Goal: Information Seeking & Learning: Learn about a topic

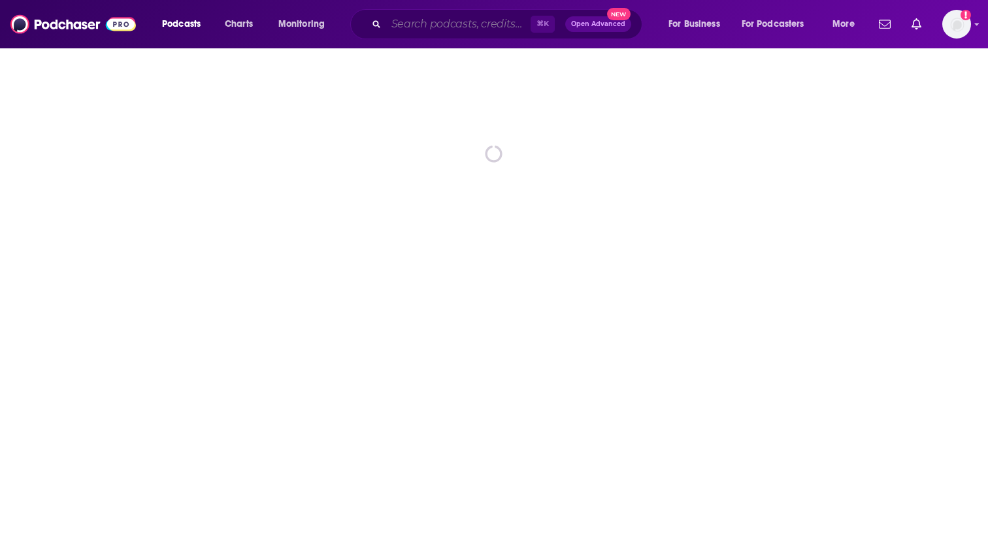
click at [427, 24] on input "Search podcasts, credits, & more..." at bounding box center [458, 24] width 144 height 21
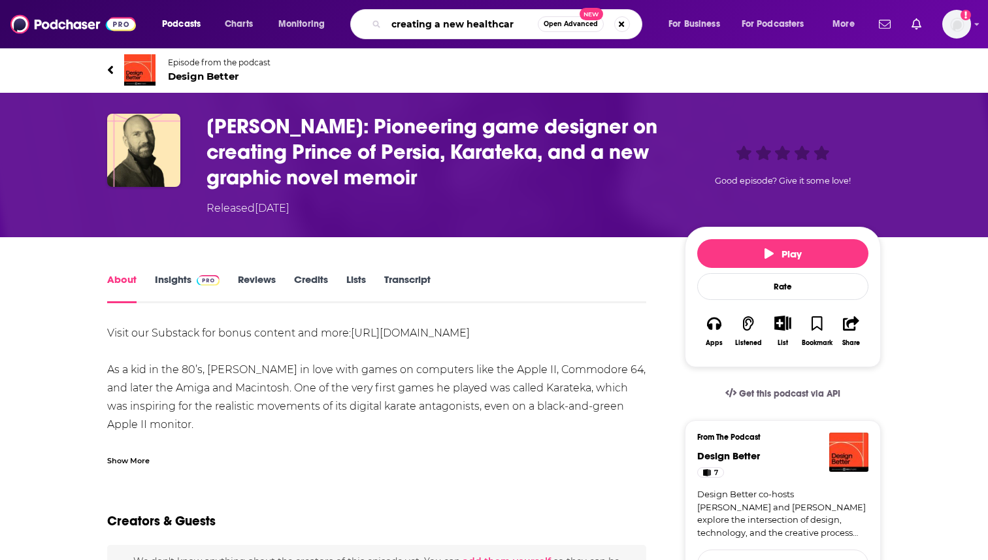
type input "creating a new healthcare"
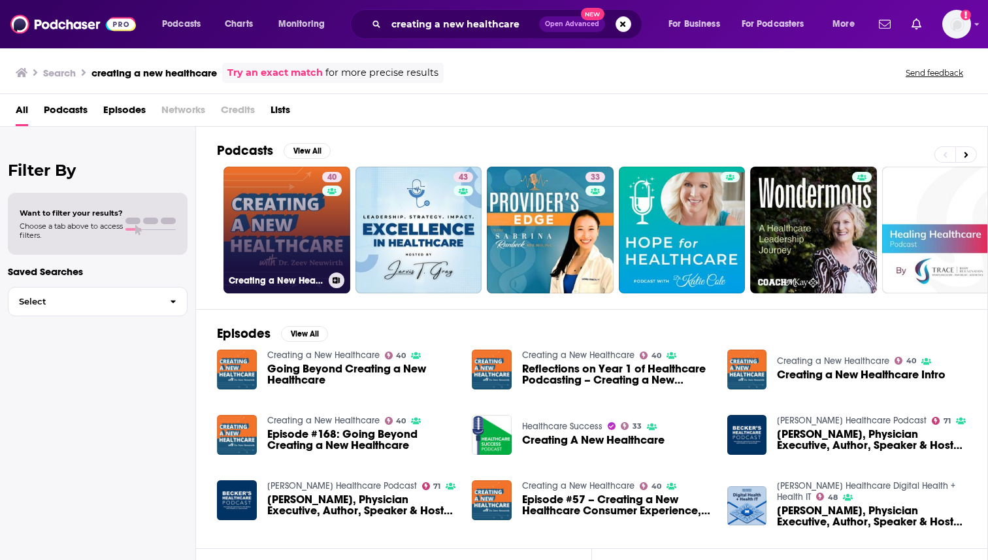
click at [270, 237] on link "40 Creating a New Healthcare" at bounding box center [286, 230] width 127 height 127
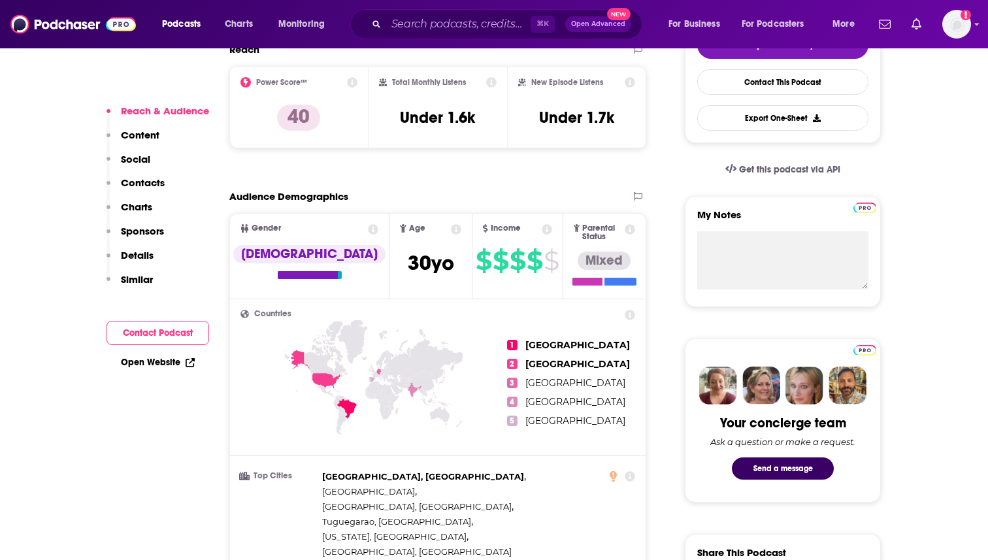
scroll to position [366, 0]
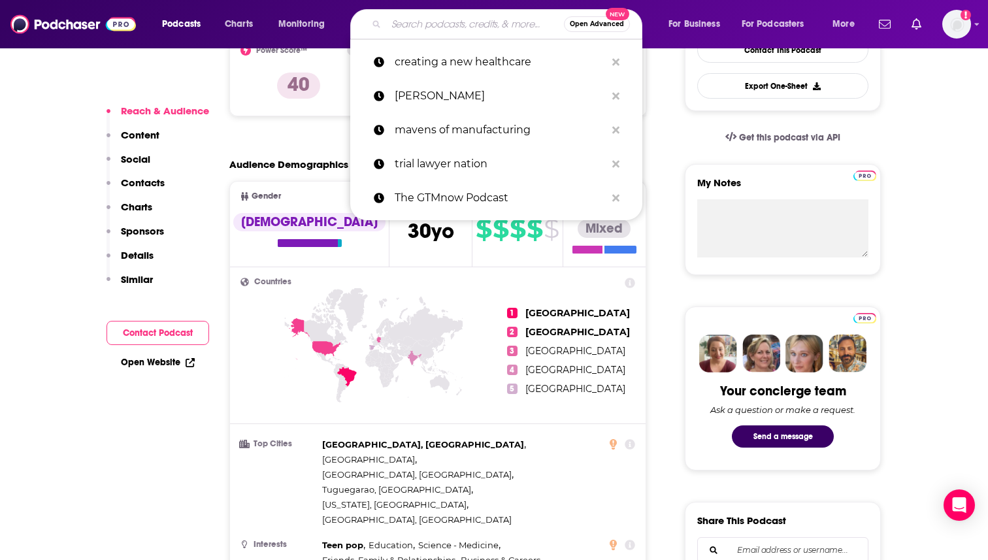
click at [508, 20] on input "Search podcasts, credits, & more..." at bounding box center [475, 24] width 178 height 21
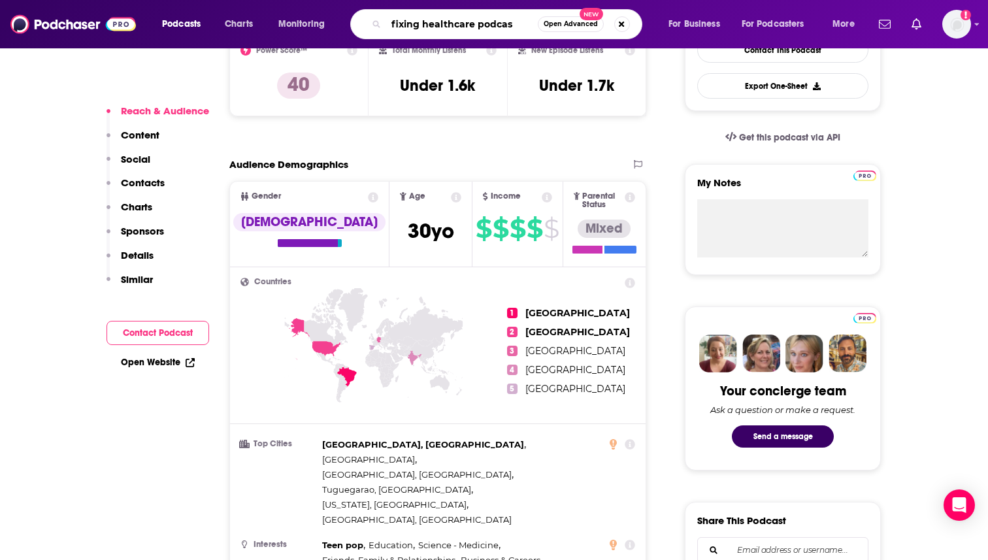
type input "fixing healthcare podcast"
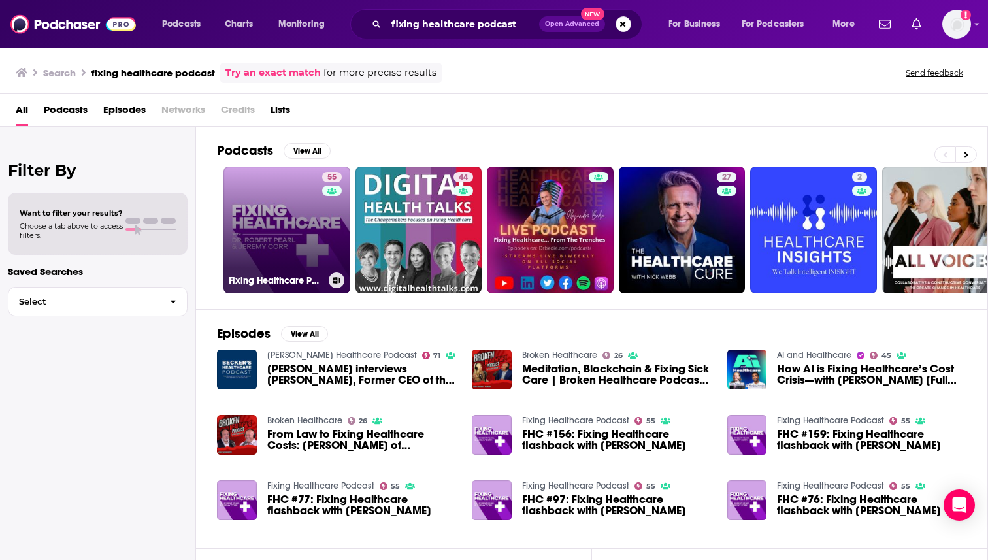
click at [245, 236] on link "55 Fixing Healthcare Podcast" at bounding box center [286, 230] width 127 height 127
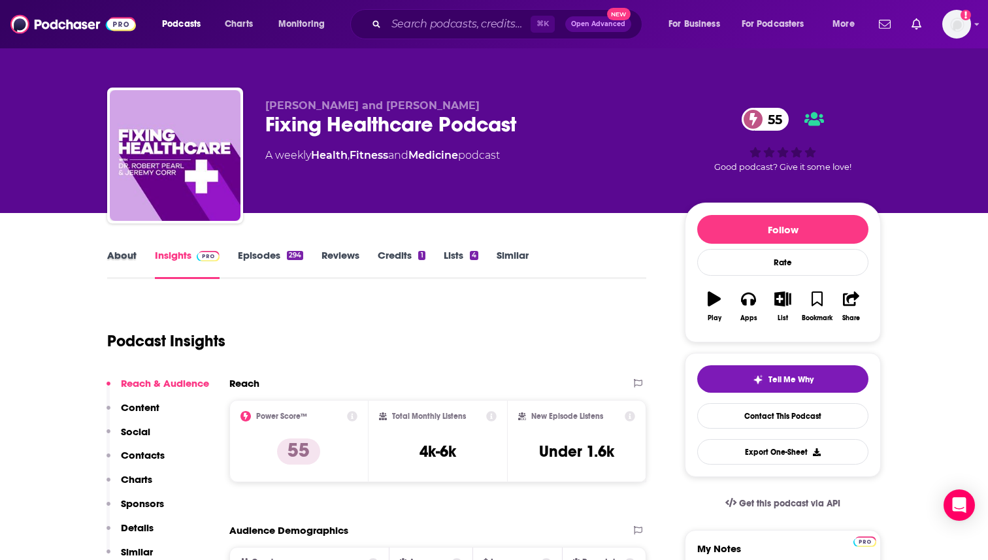
click at [149, 266] on div "About" at bounding box center [131, 264] width 48 height 30
click at [127, 265] on link "About" at bounding box center [121, 264] width 29 height 30
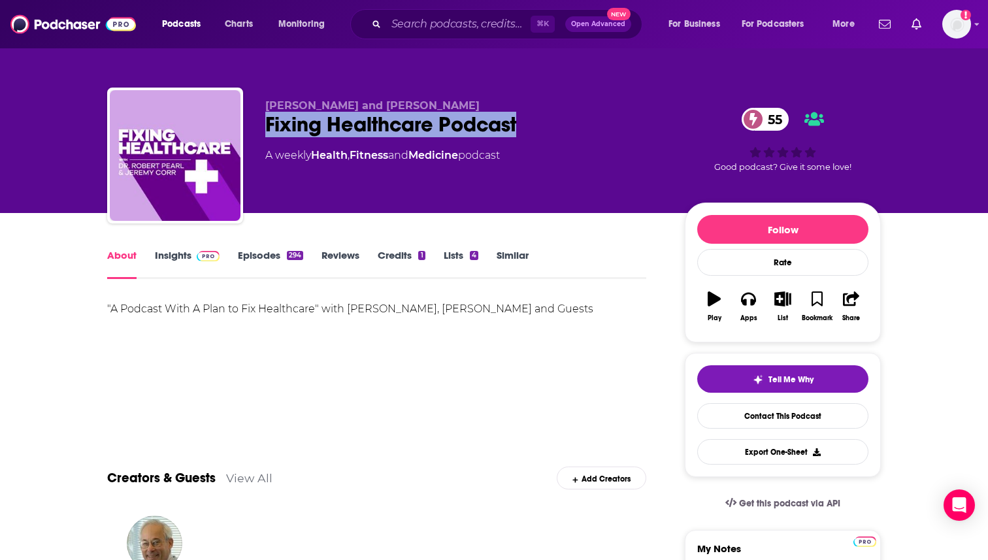
drag, startPoint x: 554, startPoint y: 123, endPoint x: 263, endPoint y: 128, distance: 290.7
click at [263, 128] on div "[PERSON_NAME] and [PERSON_NAME] Fixing Healthcare Podcast 55 A weekly Health , …" at bounding box center [493, 158] width 773 height 141
copy h1 "Fixing Healthcare Podcast"
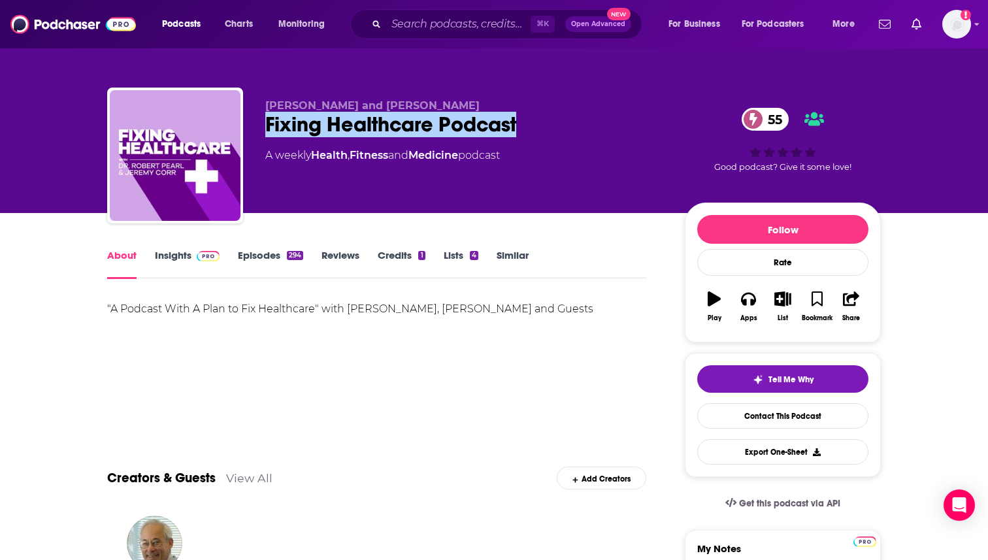
drag, startPoint x: 291, startPoint y: 124, endPoint x: 503, endPoint y: 26, distance: 233.2
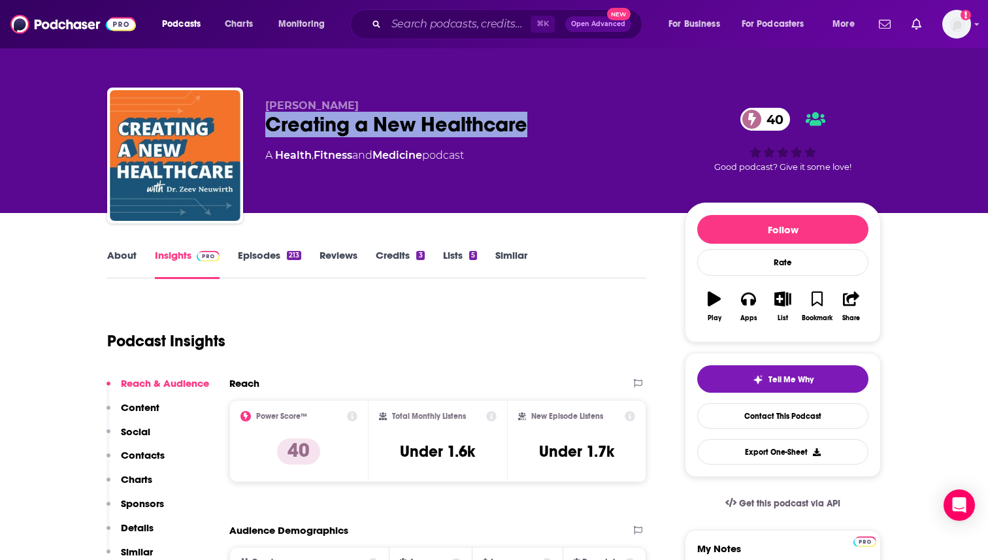
drag, startPoint x: 553, startPoint y: 123, endPoint x: 262, endPoint y: 127, distance: 291.4
click at [262, 127] on div "[PERSON_NAME] Creating a New Healthcare 40 A Health , Fitness and Medicine podc…" at bounding box center [493, 158] width 773 height 141
click at [238, 253] on link "Episodes 213" at bounding box center [269, 264] width 63 height 30
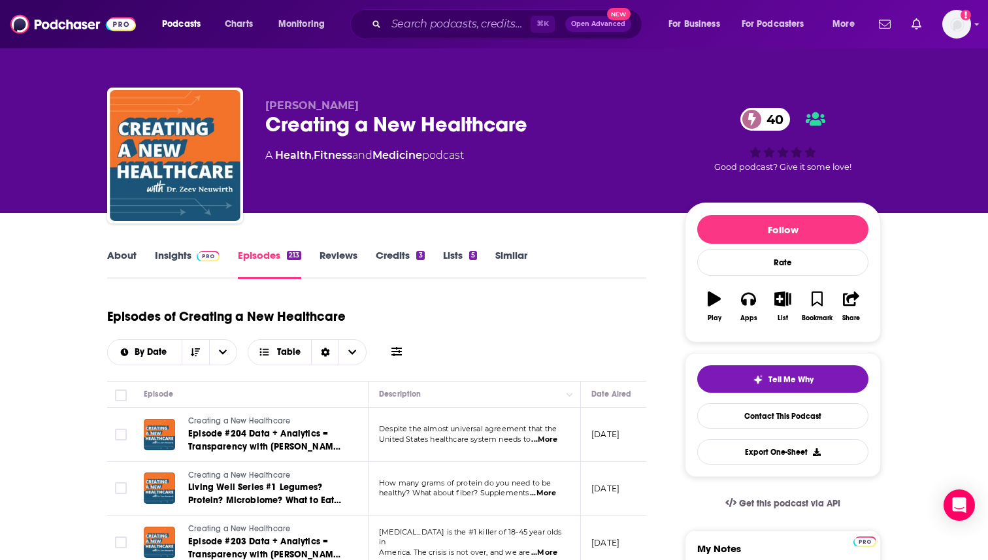
scroll to position [26, 0]
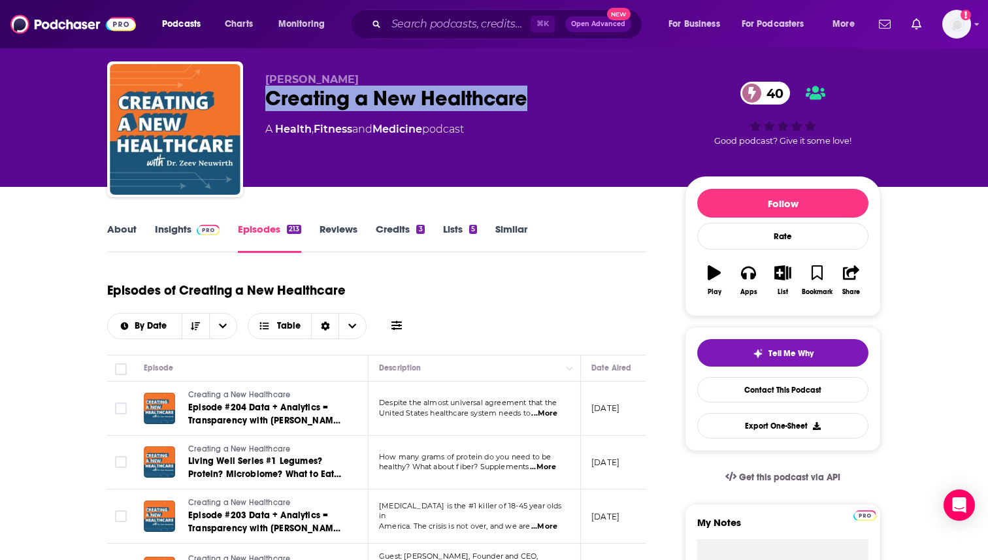
drag, startPoint x: 538, startPoint y: 97, endPoint x: 263, endPoint y: 101, distance: 275.0
click at [263, 101] on div "[PERSON_NAME] Creating a New Healthcare 40 A Health , Fitness and Medicine podc…" at bounding box center [493, 131] width 773 height 141
copy h2 "Creating a New Healthcare"
drag, startPoint x: 302, startPoint y: 99, endPoint x: 723, endPoint y: 1, distance: 432.6
